Goal: Task Accomplishment & Management: Manage account settings

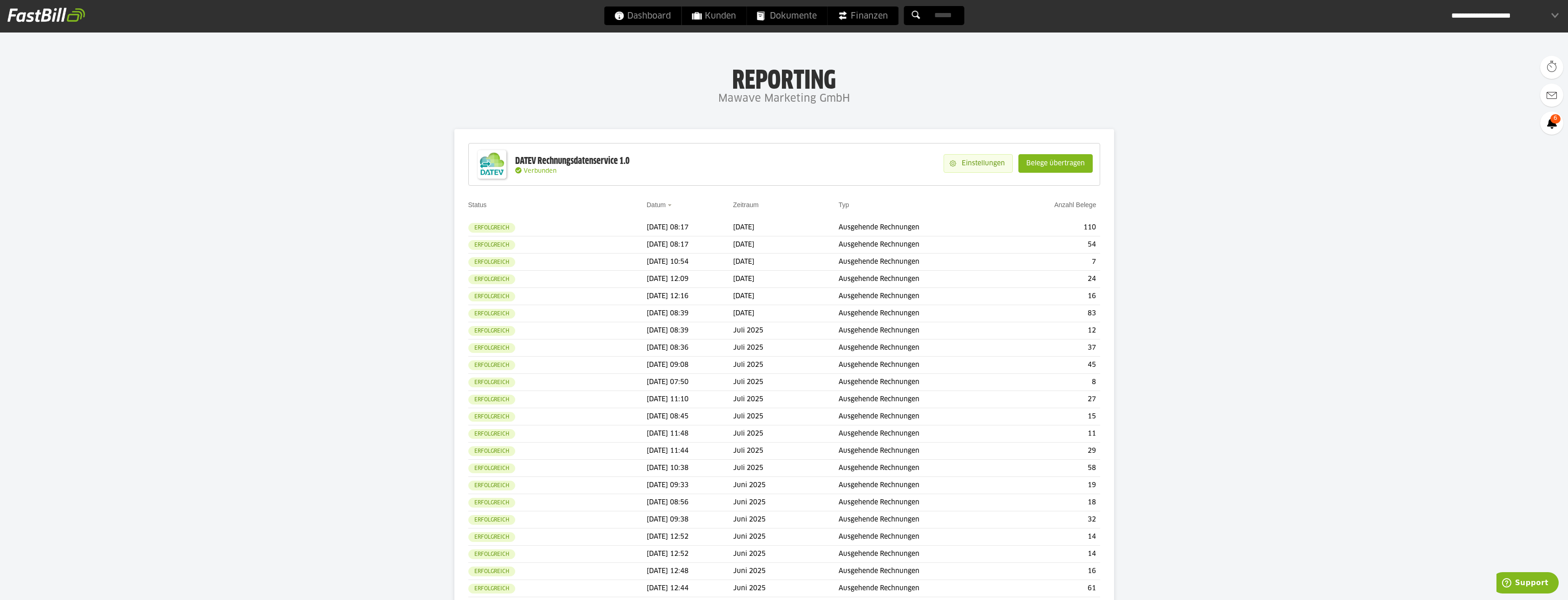
click at [982, 163] on slot "Einstellungen" at bounding box center [984, 163] width 56 height 18
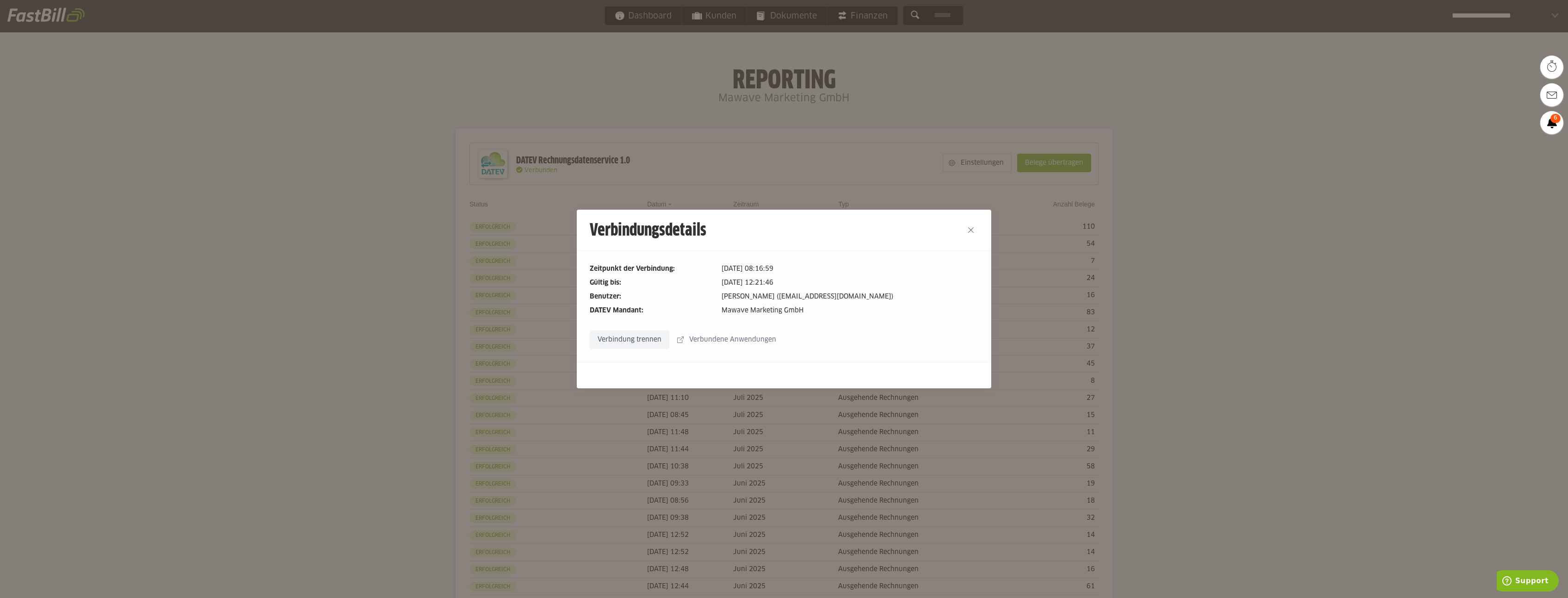
click at [782, 295] on dd "[PERSON_NAME] ([EMAIL_ADDRESS][DOMAIN_NAME])" at bounding box center [850, 297] width 257 height 10
click at [722, 340] on slot "Verbundene Anwendungen" at bounding box center [733, 339] width 100 height 18
click at [970, 229] on button "Close" at bounding box center [971, 230] width 15 height 15
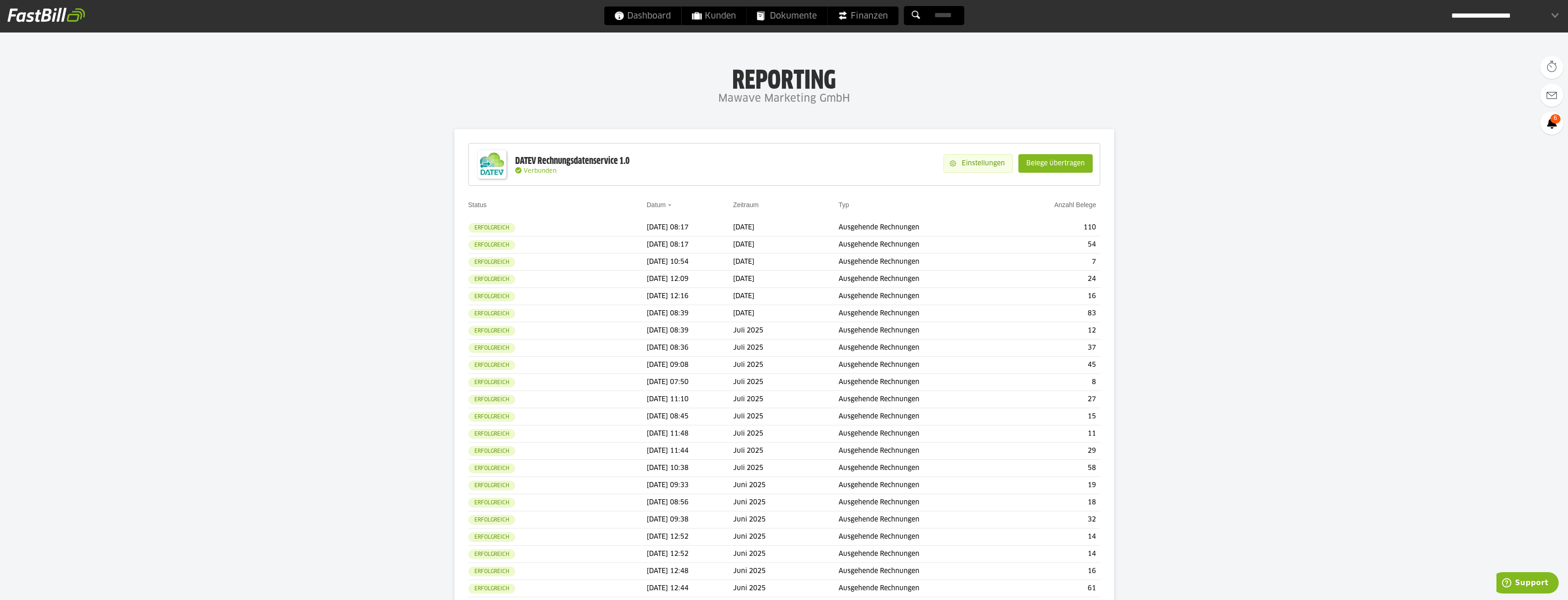
click at [991, 160] on slot "Einstellungen" at bounding box center [984, 163] width 56 height 18
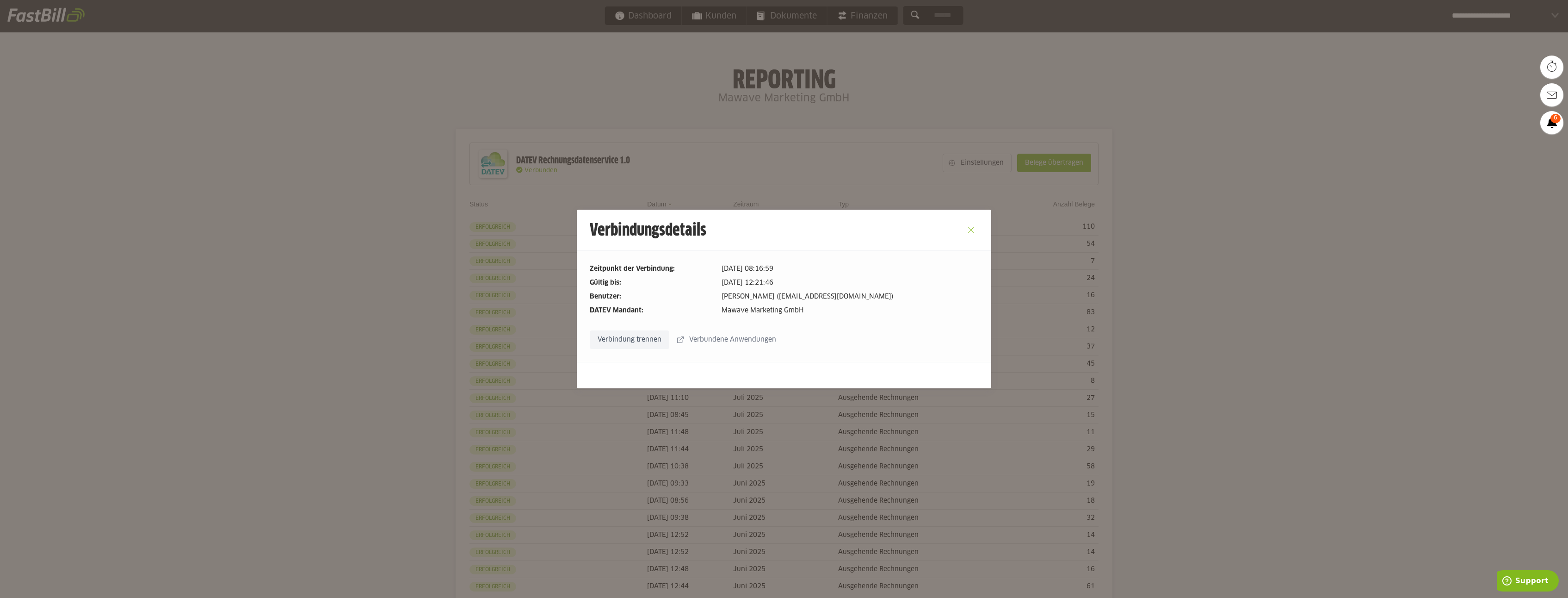
click at [970, 228] on button "Close" at bounding box center [971, 230] width 15 height 15
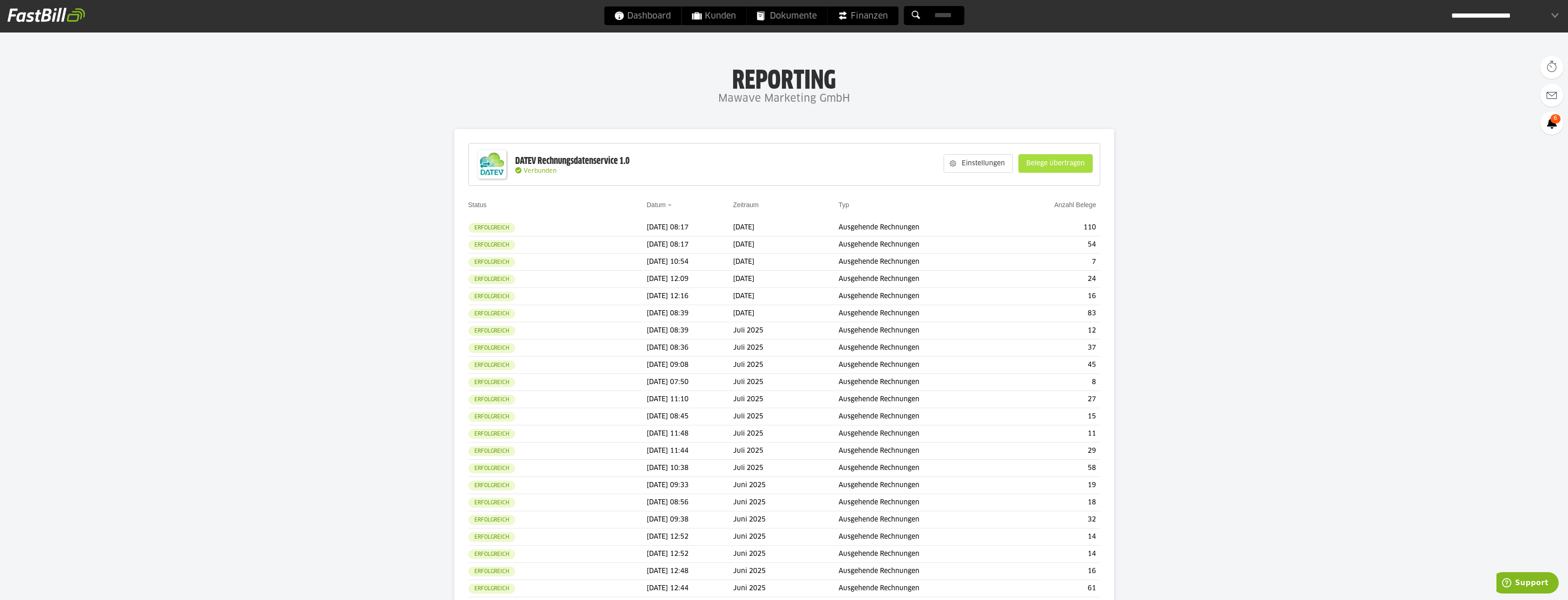
click at [1058, 164] on slot "Belege übertragen" at bounding box center [1055, 163] width 73 height 18
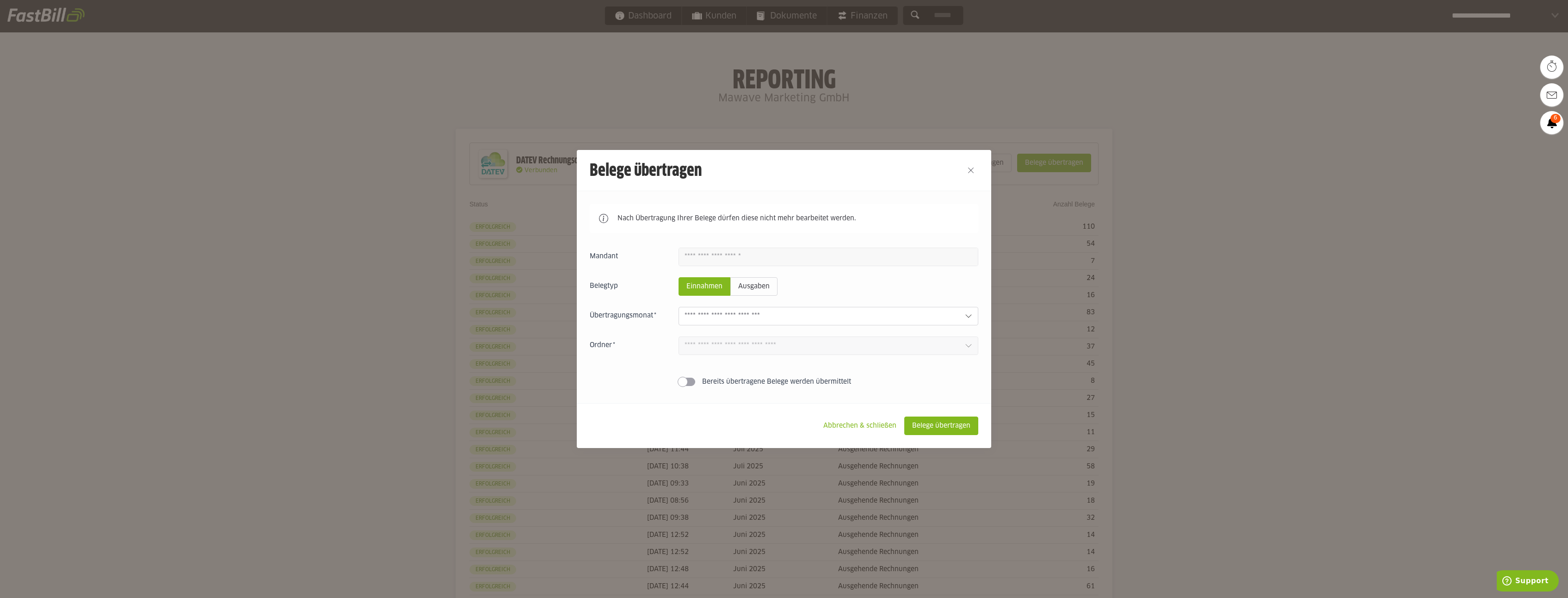
click at [786, 314] on input "text" at bounding box center [821, 316] width 273 height 10
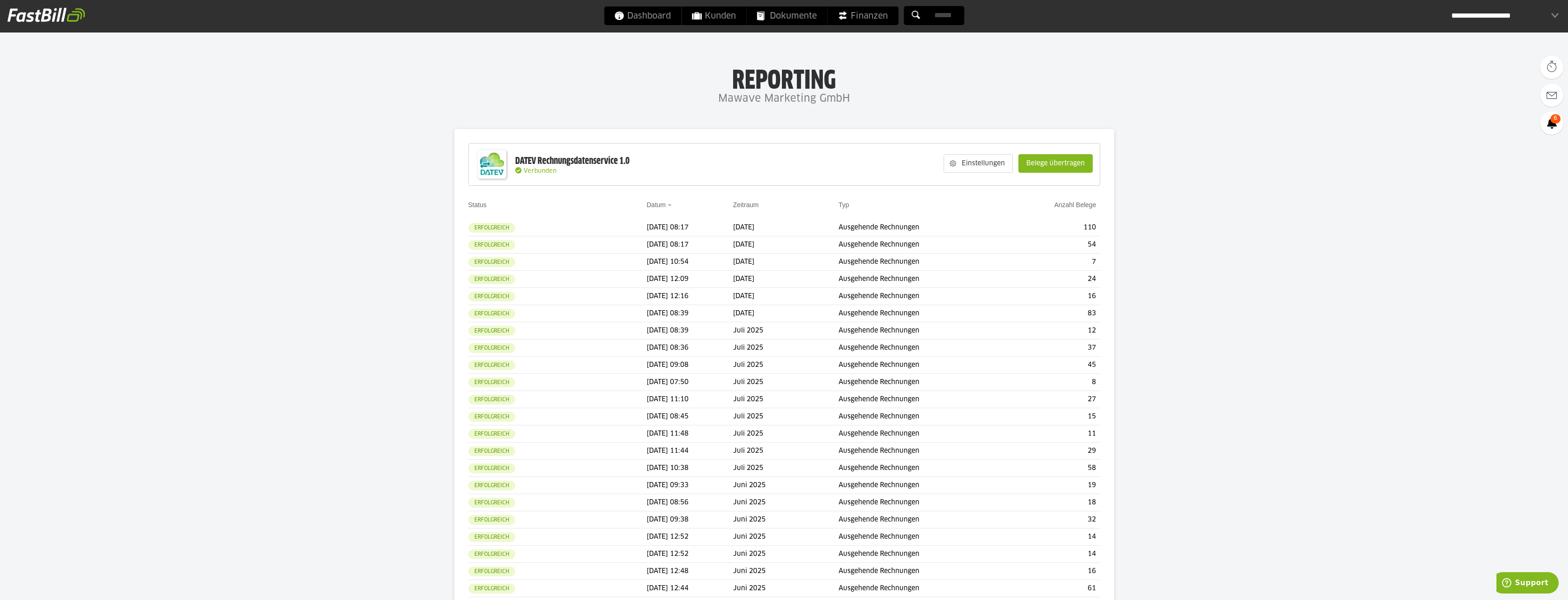
click at [1533, 18] on div "**********" at bounding box center [1505, 16] width 108 height 18
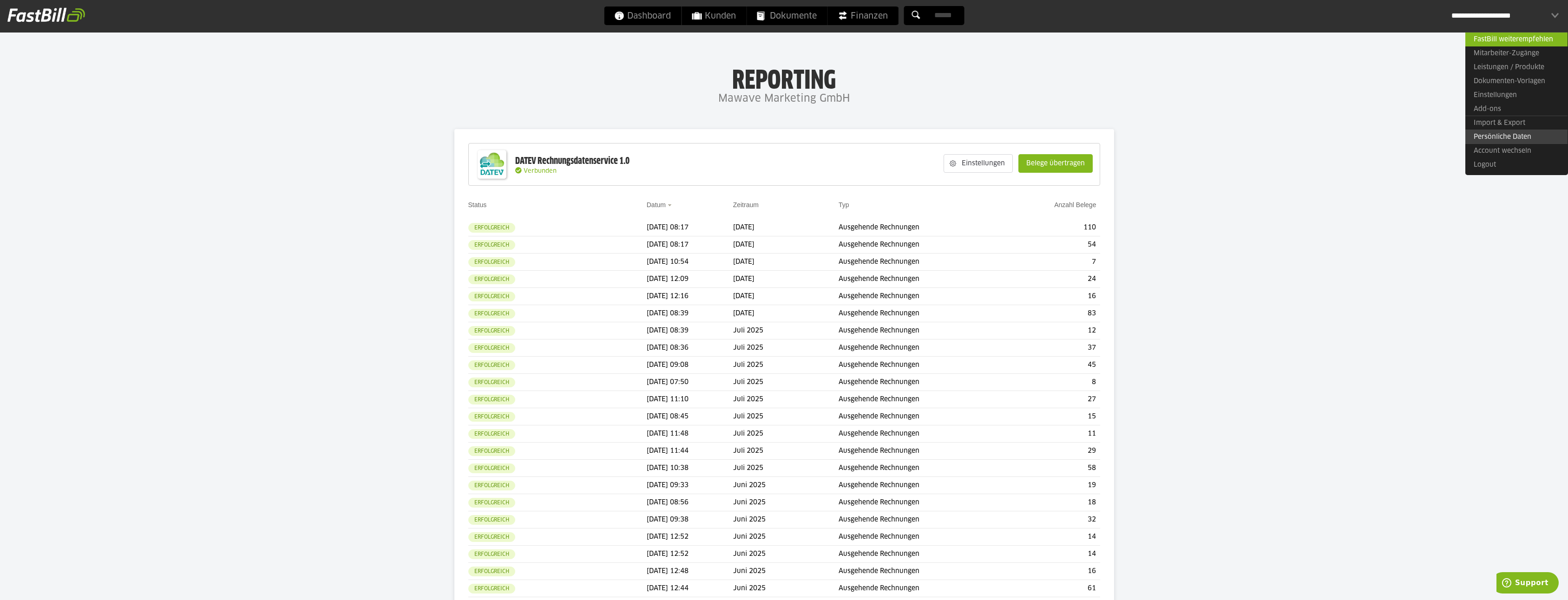
click at [1503, 136] on link "Persönliche Daten" at bounding box center [1516, 137] width 102 height 15
